Goal: Browse casually

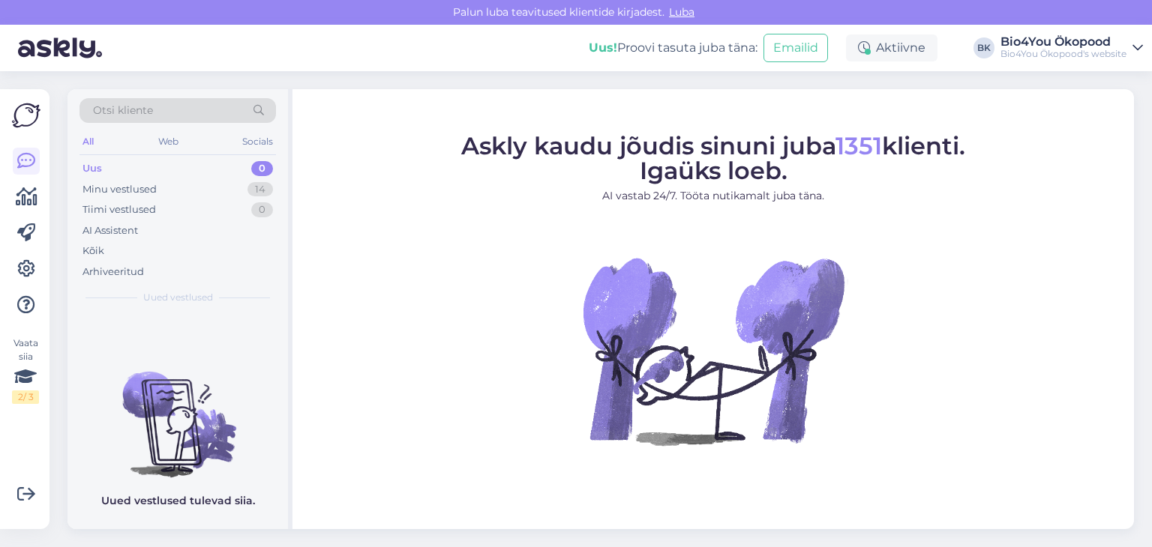
click at [594, 168] on figcaption "Askly kaudu jõudis sinuni juba 1351 klienti. Igaüks loeb. AI vastab 24/7. Tööta…" at bounding box center [713, 175] width 504 height 82
click at [620, 166] on figcaption "Askly kaudu jõudis sinuni juba 1351 klienti. Igaüks loeb. AI vastab 24/7. Tööta…" at bounding box center [713, 175] width 504 height 82
click at [625, 166] on figcaption "Askly kaudu jõudis sinuni juba 1351 klienti. Igaüks loeb. AI vastab 24/7. Tööta…" at bounding box center [713, 175] width 504 height 82
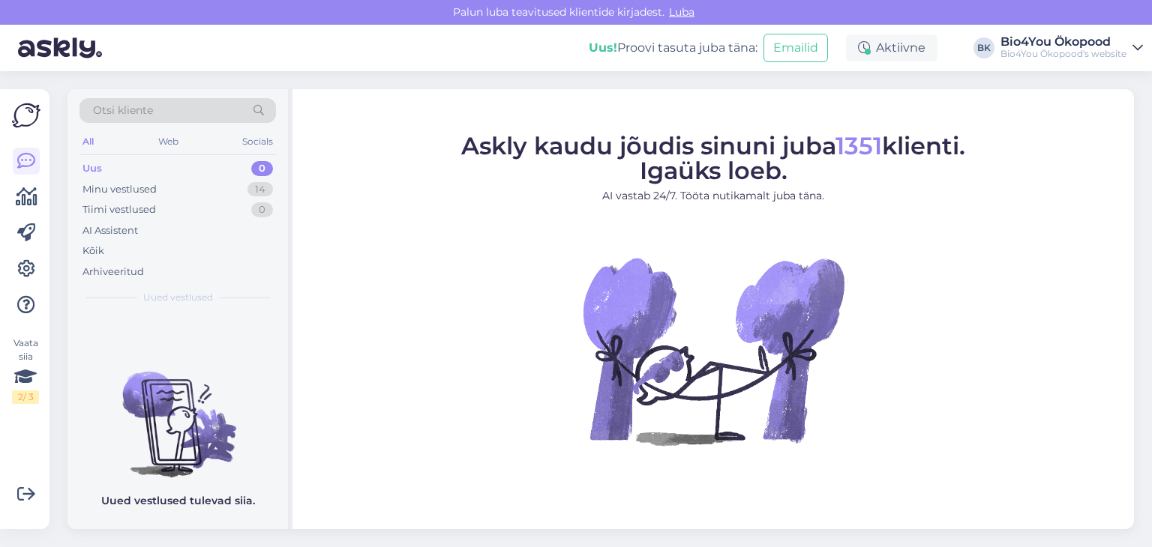
click at [625, 166] on figcaption "Askly kaudu jõudis sinuni juba 1351 klienti. Igaüks loeb. AI vastab 24/7. Tööta…" at bounding box center [713, 175] width 504 height 82
click at [628, 169] on figcaption "Askly kaudu jõudis sinuni juba 1351 klienti. Igaüks loeb. AI vastab 24/7. Tööta…" at bounding box center [713, 175] width 504 height 82
click at [627, 167] on figcaption "Askly kaudu jõudis sinuni juba 1351 klienti. Igaüks loeb. AI vastab 24/7. Tööta…" at bounding box center [713, 175] width 504 height 82
click at [624, 163] on figcaption "Askly kaudu jõudis sinuni juba 1351 klienti. Igaüks loeb. AI vastab 24/7. Tööta…" at bounding box center [713, 175] width 504 height 82
click at [621, 166] on figcaption "Askly kaudu jõudis sinuni juba 1351 klienti. Igaüks loeb. AI vastab 24/7. Tööta…" at bounding box center [713, 175] width 504 height 82
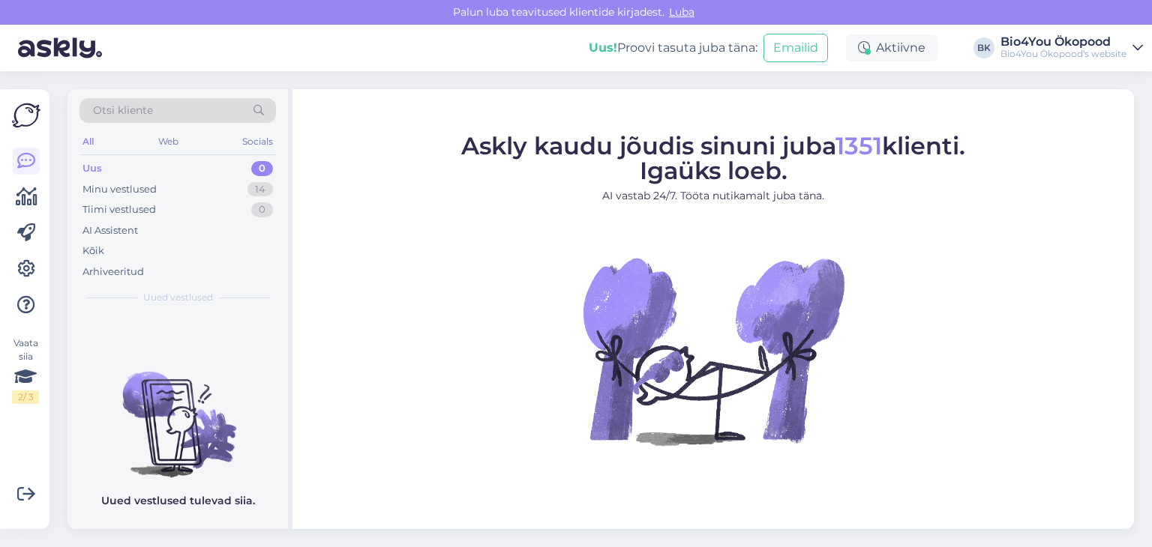
click at [625, 169] on figcaption "Askly kaudu jõudis sinuni juba 1351 klienti. Igaüks loeb. AI vastab 24/7. Tööta…" at bounding box center [713, 175] width 504 height 82
